Goal: Task Accomplishment & Management: Complete application form

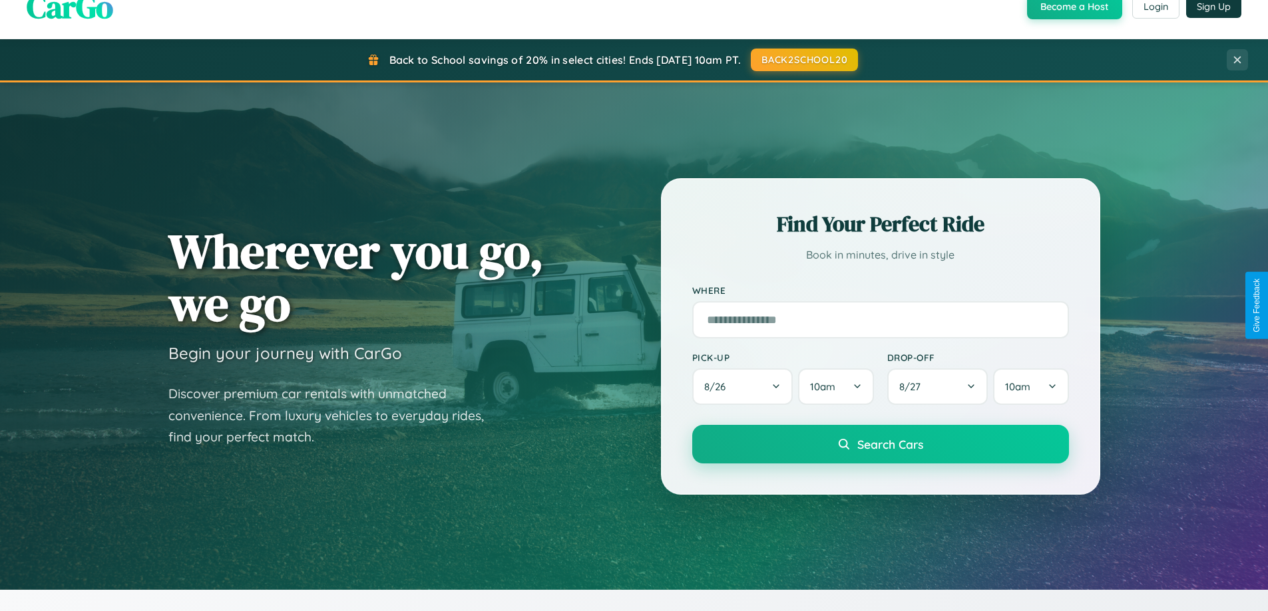
scroll to position [2560, 0]
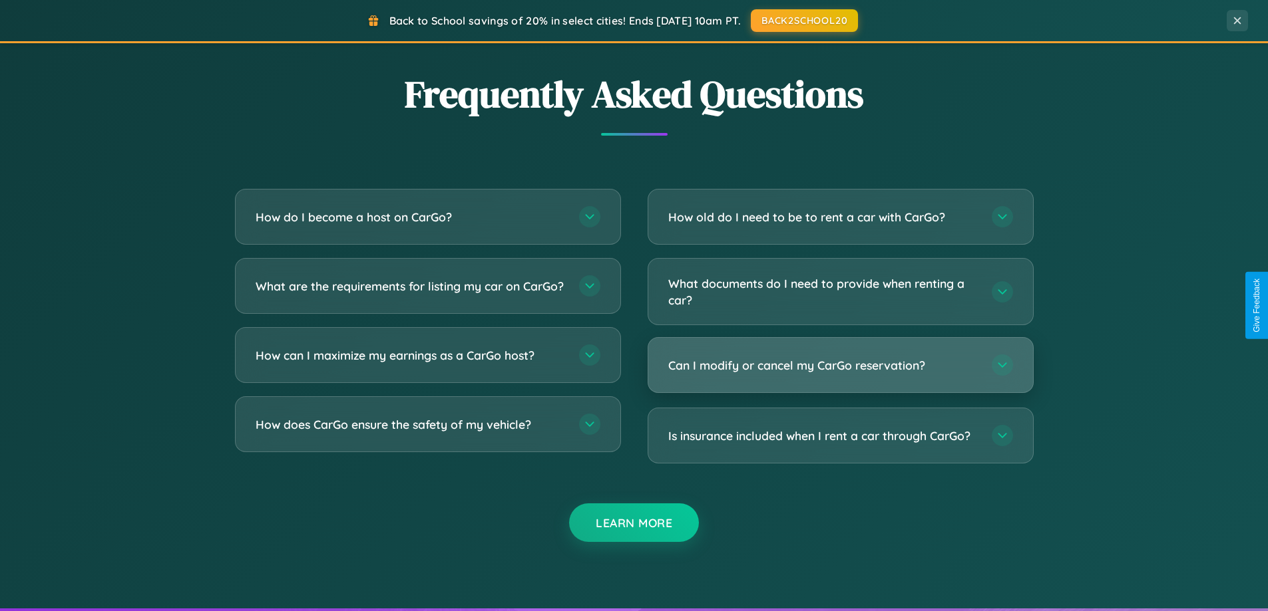
click at [840, 367] on h3 "Can I modify or cancel my CarGo reservation?" at bounding box center [823, 365] width 310 height 17
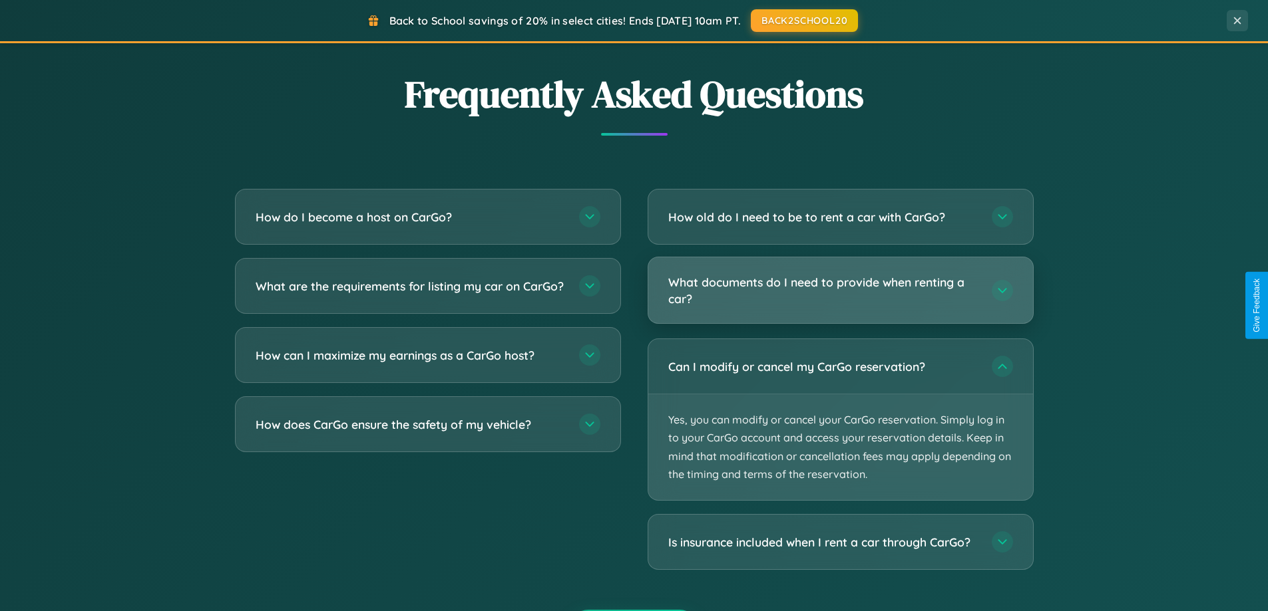
click at [840, 290] on h3 "What documents do I need to provide when renting a car?" at bounding box center [823, 290] width 310 height 33
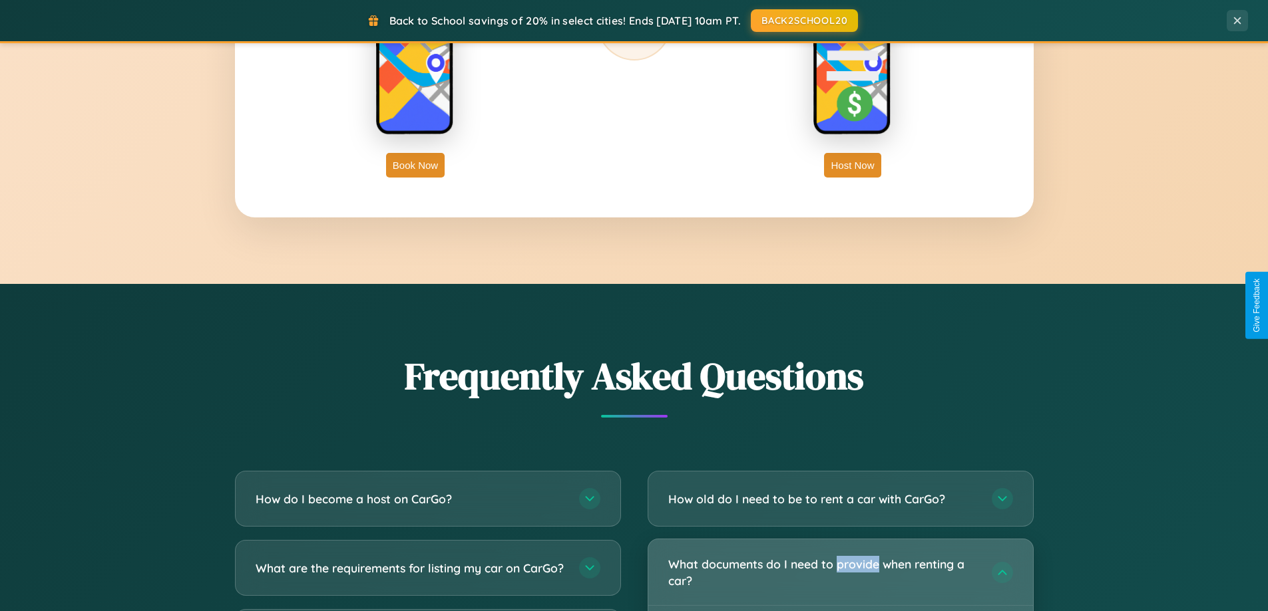
scroll to position [574, 0]
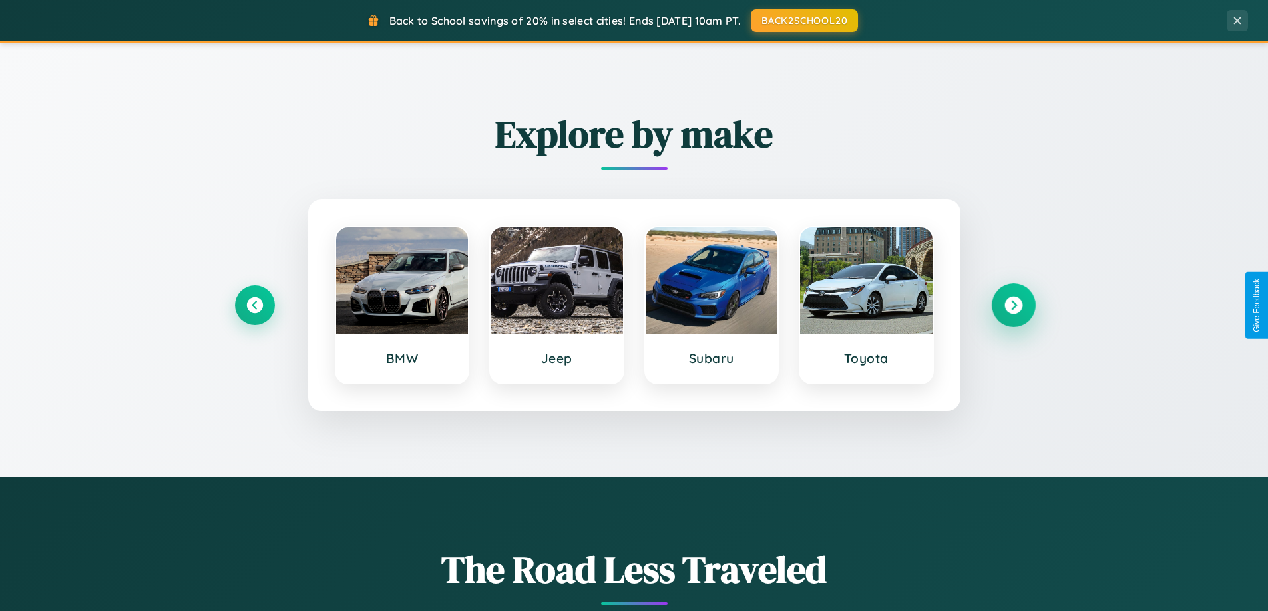
click at [1013, 305] on icon at bounding box center [1013, 306] width 18 height 18
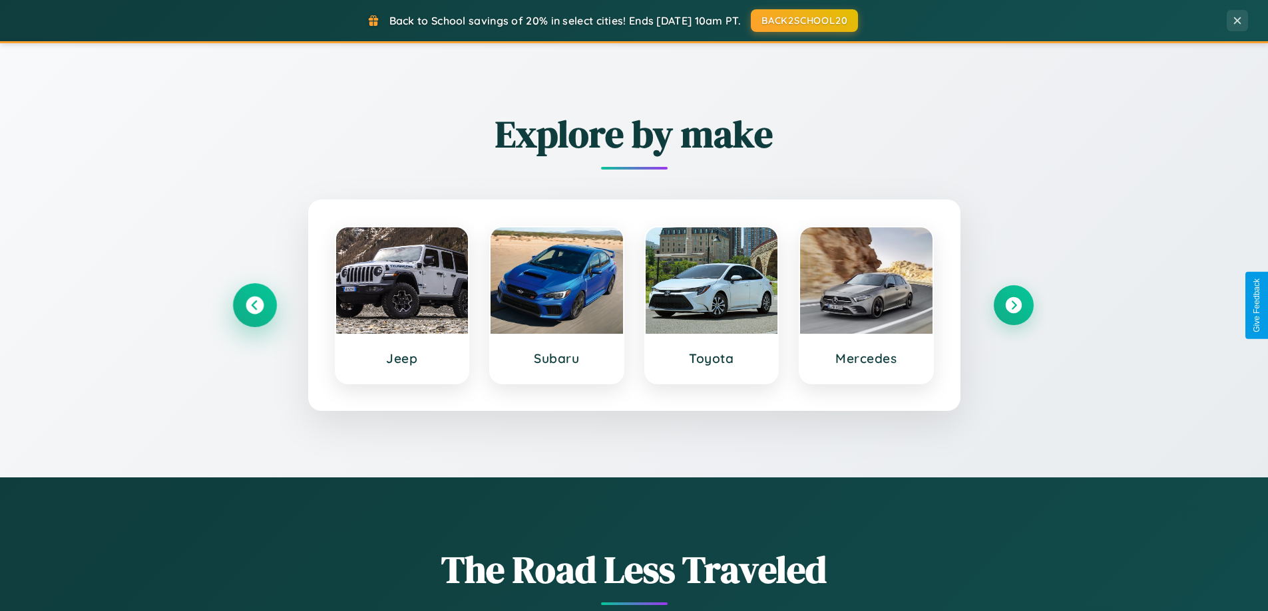
click at [254, 305] on icon at bounding box center [255, 306] width 18 height 18
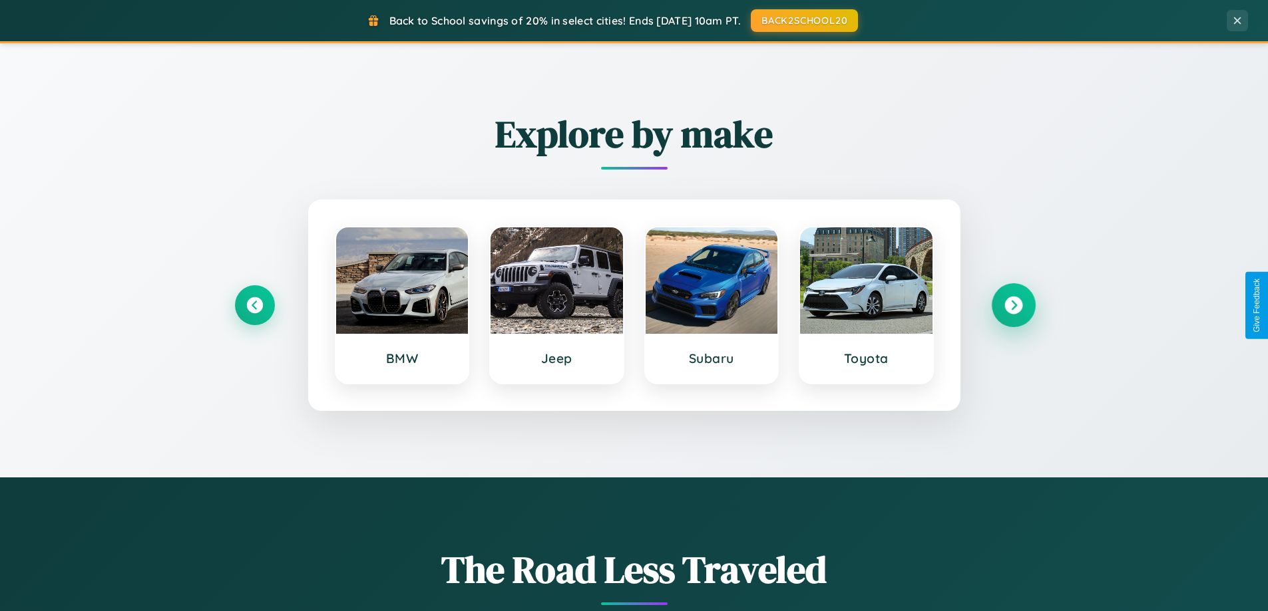
click at [1013, 305] on icon at bounding box center [1013, 306] width 18 height 18
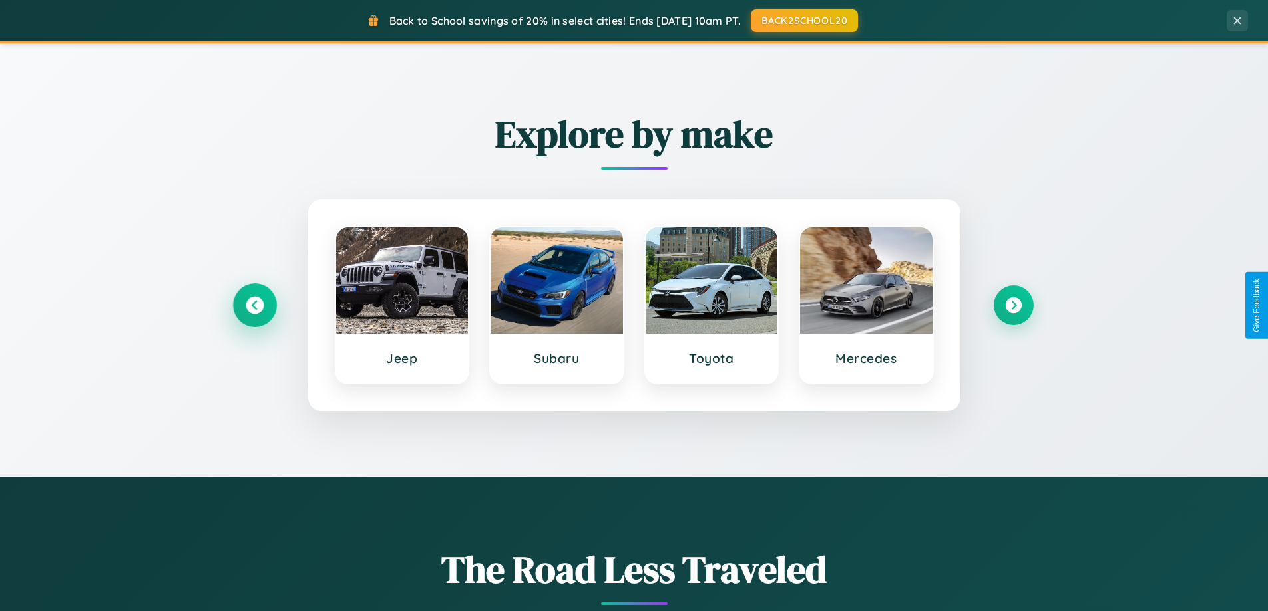
click at [254, 305] on icon at bounding box center [255, 306] width 18 height 18
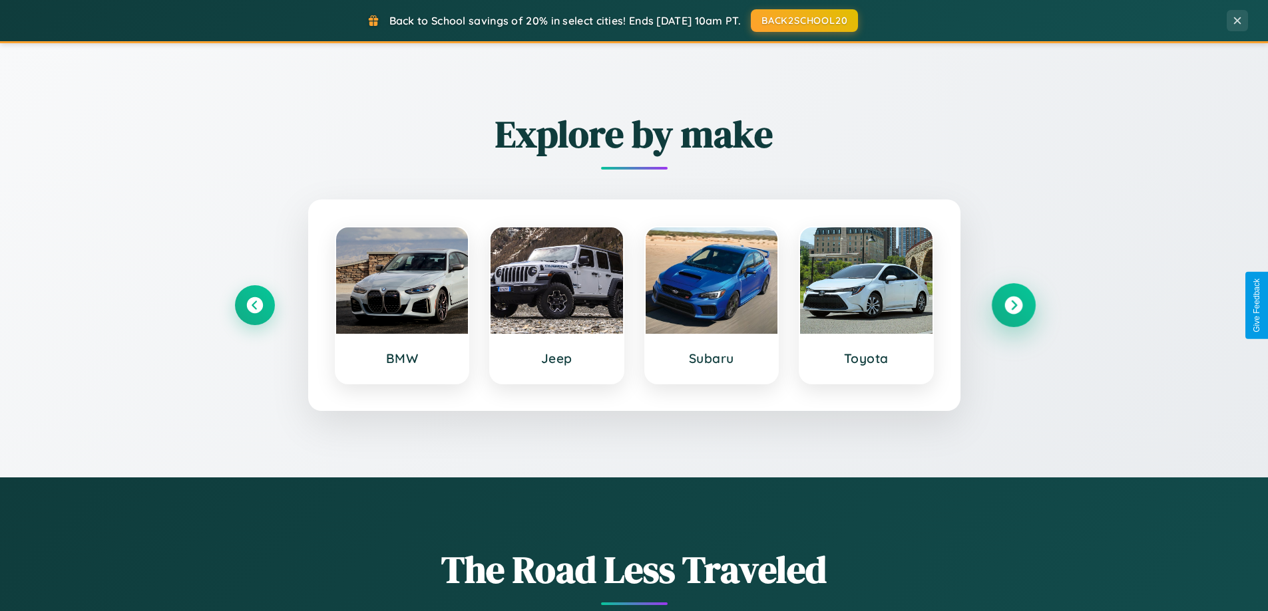
click at [1013, 305] on icon at bounding box center [1013, 306] width 18 height 18
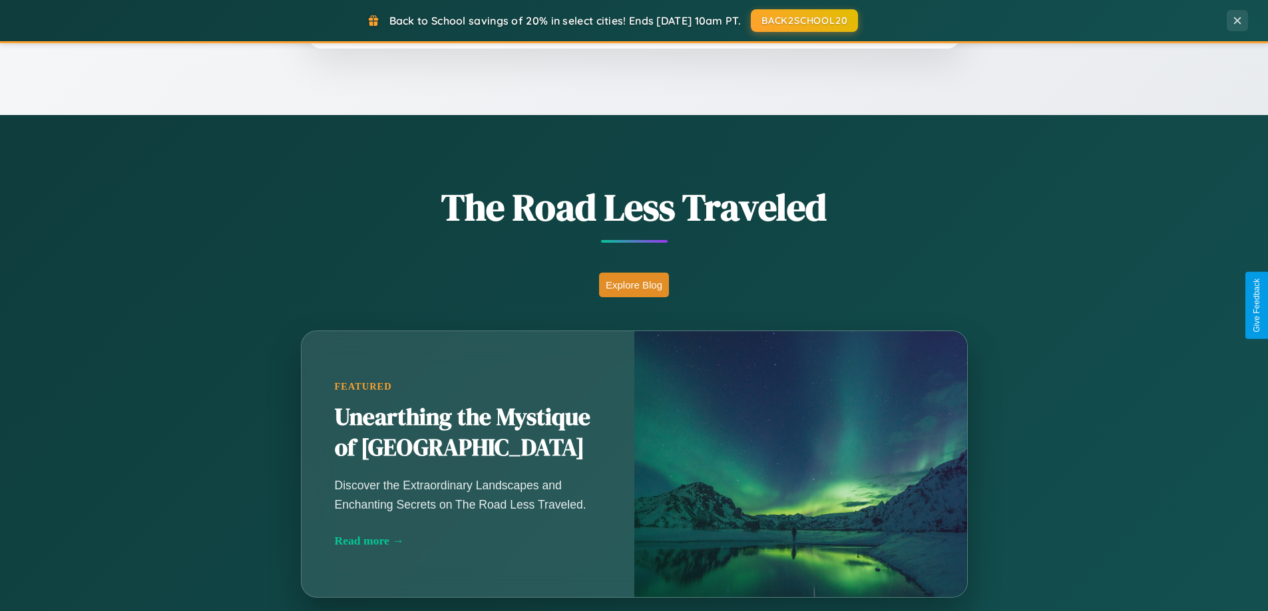
scroll to position [2138, 0]
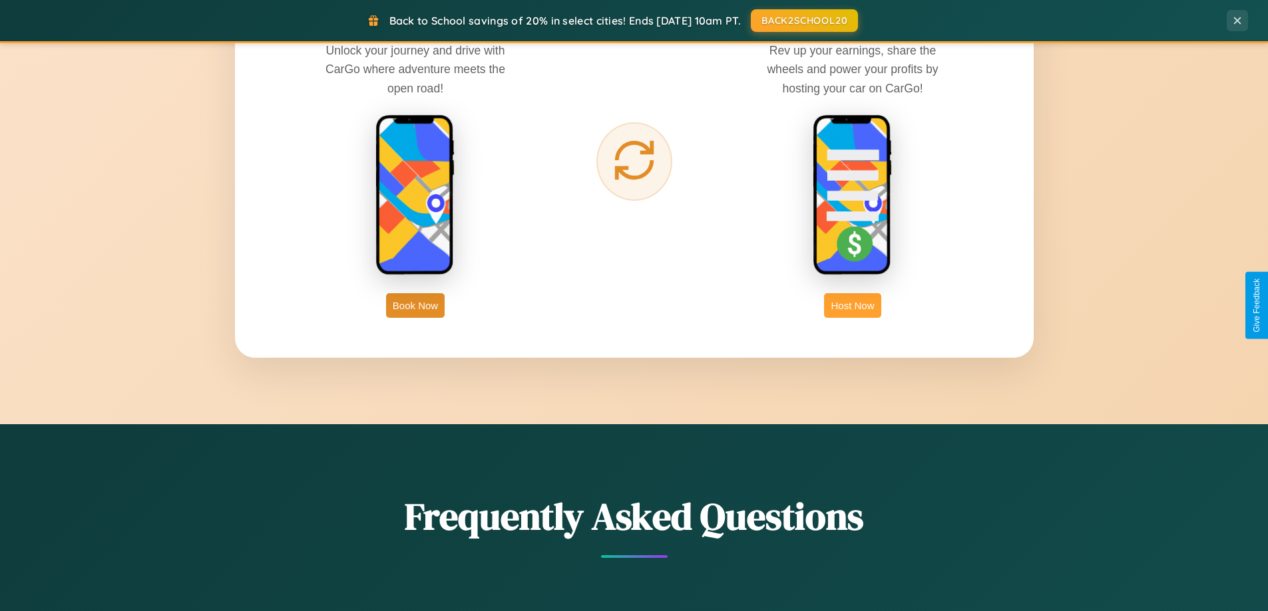
click at [852, 305] on button "Host Now" at bounding box center [852, 305] width 57 height 25
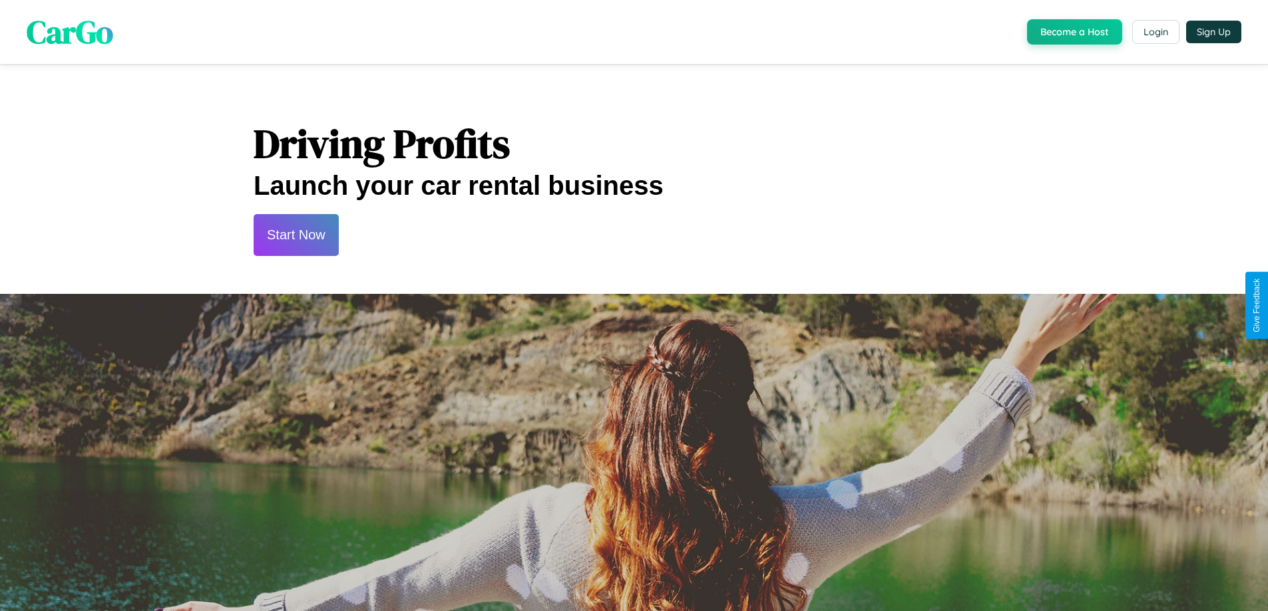
click at [295, 235] on button "Start Now" at bounding box center [296, 235] width 85 height 42
